Goal: Transaction & Acquisition: Purchase product/service

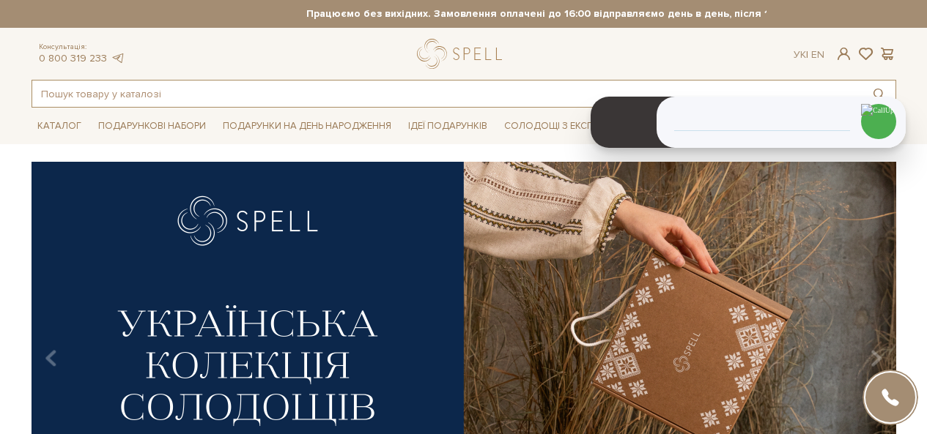
click at [201, 100] on input "text" at bounding box center [446, 94] width 829 height 26
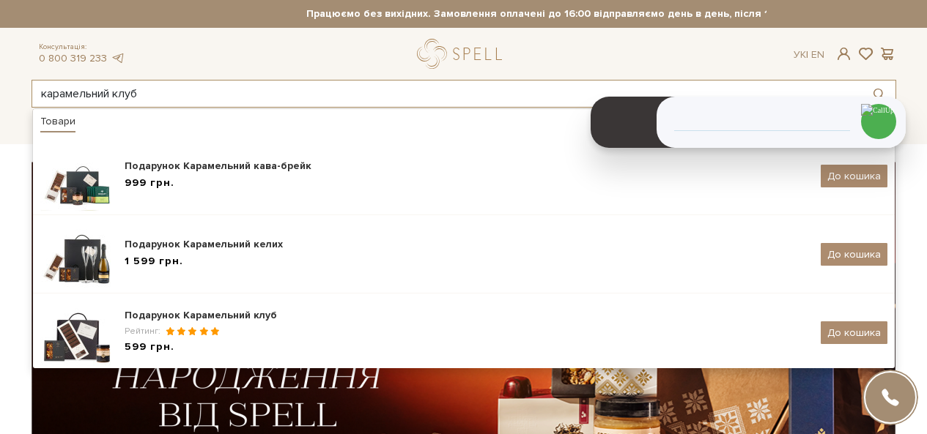
type input "карамельний клуб"
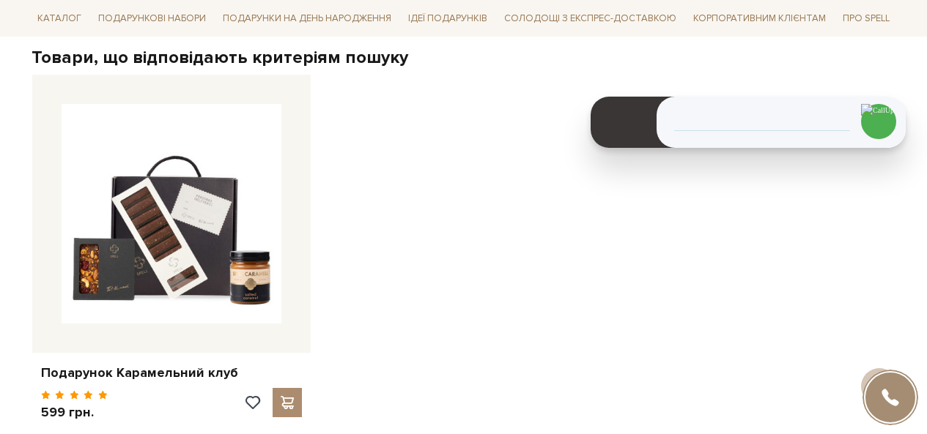
scroll to position [73, 0]
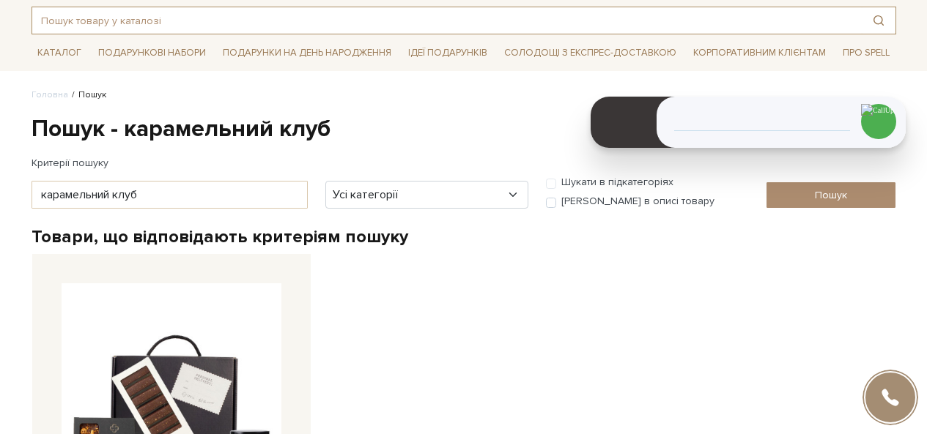
click at [496, 25] on input "text" at bounding box center [446, 20] width 829 height 26
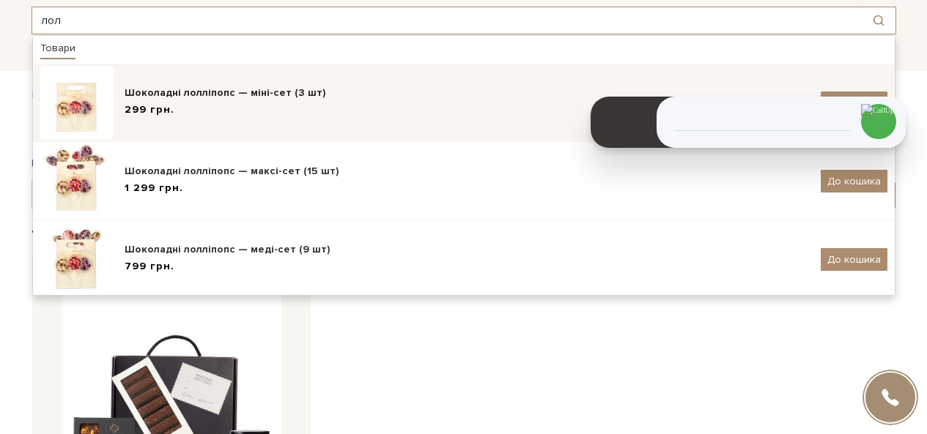
type input "лол"
click at [245, 91] on div "Шоколадні лолліпопс — міні-сет (3 шт)" at bounding box center [467, 93] width 685 height 15
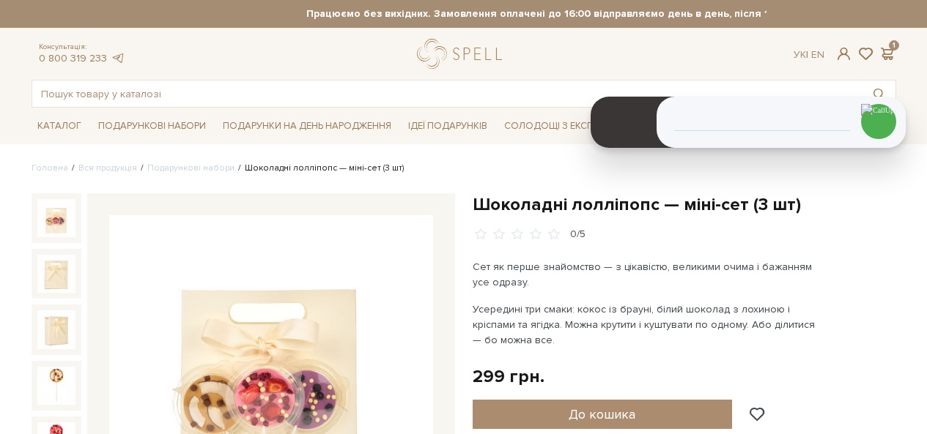
click at [563, 208] on h1 "Шоколадні лолліпопс — міні-сет (3 шт)" at bounding box center [684, 204] width 423 height 23
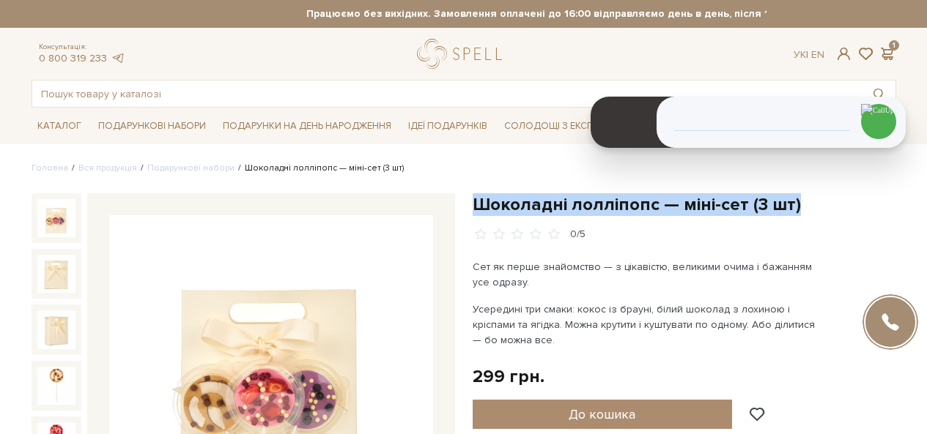
click at [563, 208] on h1 "Шоколадні лолліпопс — міні-сет (3 шт)" at bounding box center [684, 204] width 423 height 23
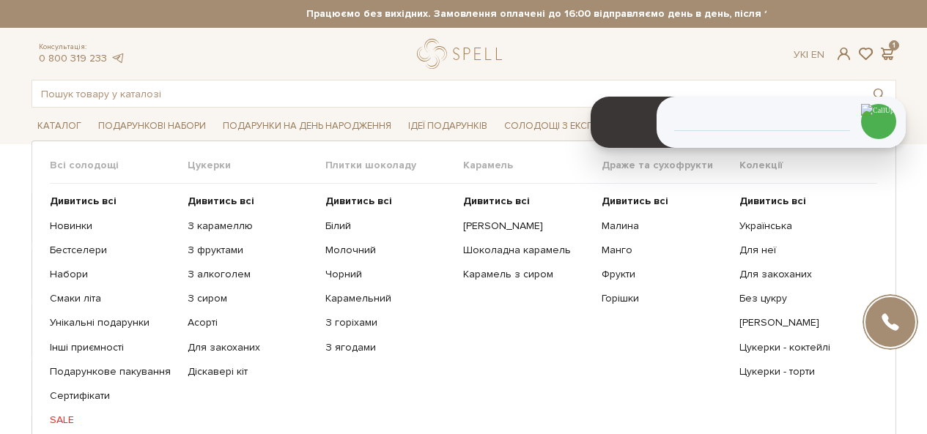
click at [61, 414] on link "SALE" at bounding box center [113, 420] width 127 height 13
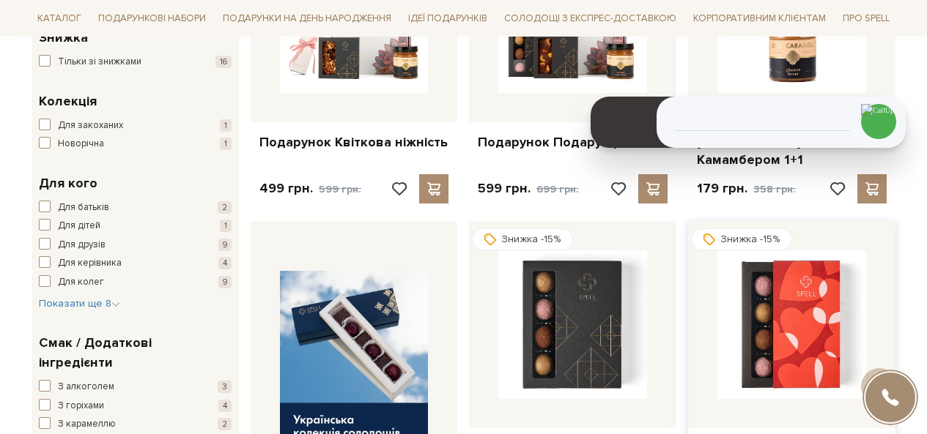
scroll to position [73, 0]
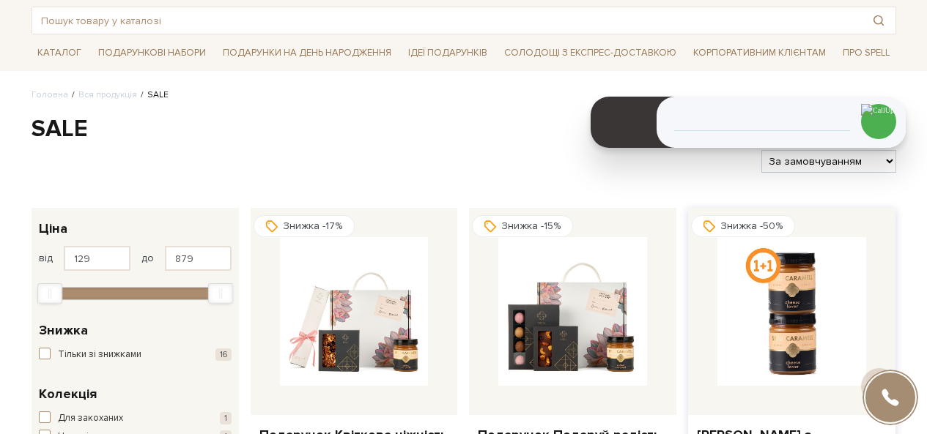
click at [744, 248] on img at bounding box center [791, 311] width 149 height 149
